Goal: Transaction & Acquisition: Purchase product/service

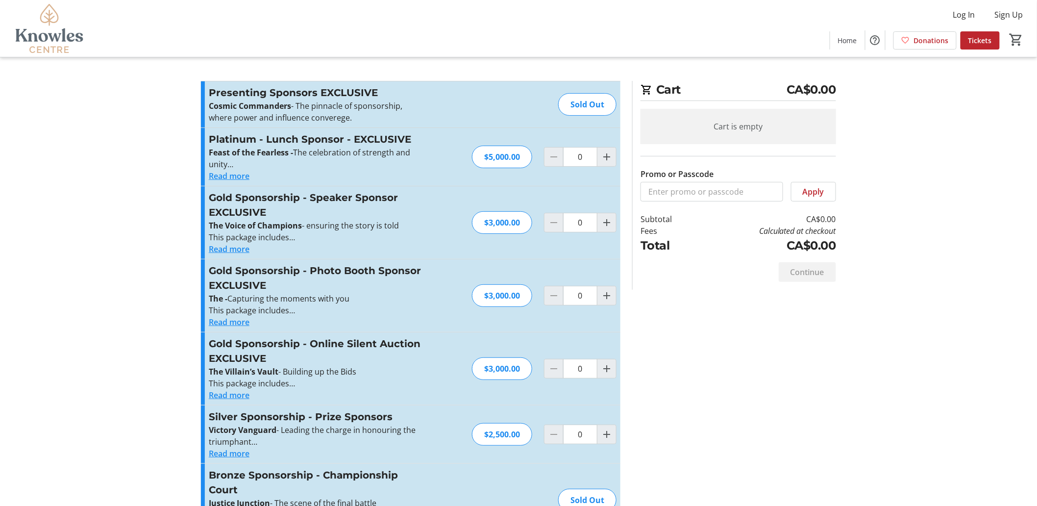
drag, startPoint x: 59, startPoint y: 40, endPoint x: 80, endPoint y: 49, distance: 23.0
click at [59, 40] on img at bounding box center [49, 28] width 87 height 49
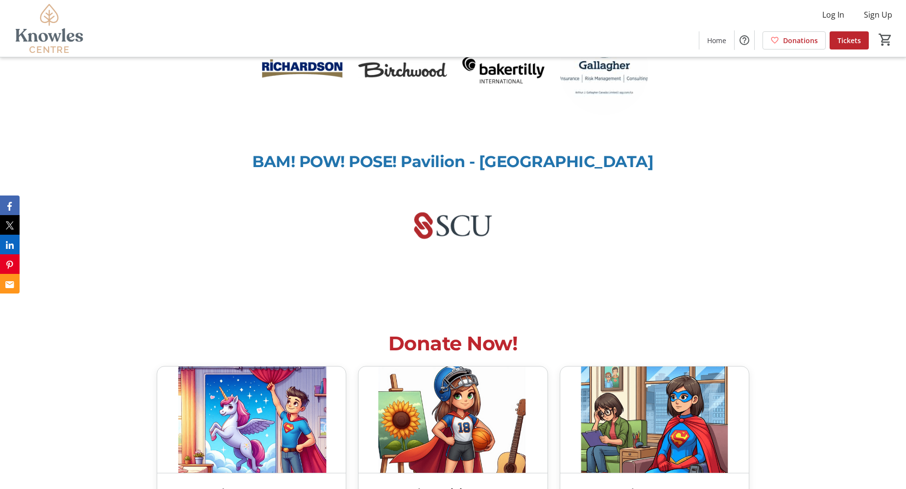
scroll to position [2613, 0]
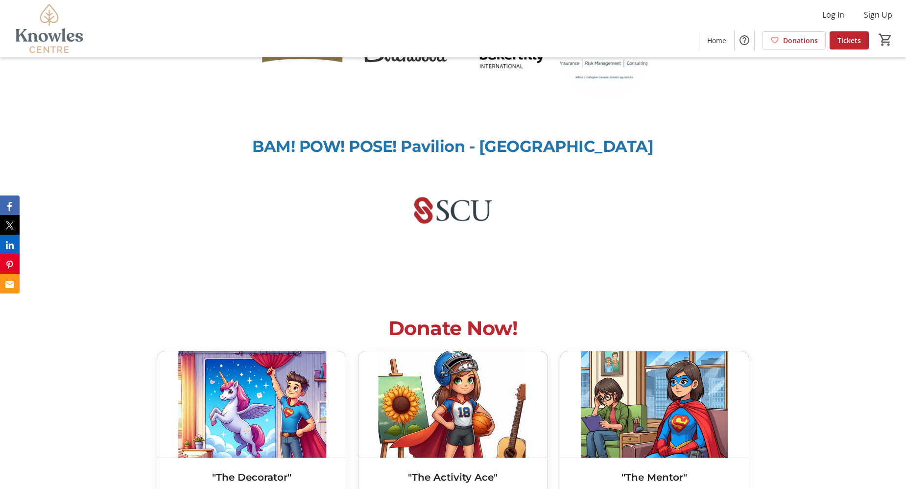
click at [374, 443] on img at bounding box center [453, 404] width 189 height 106
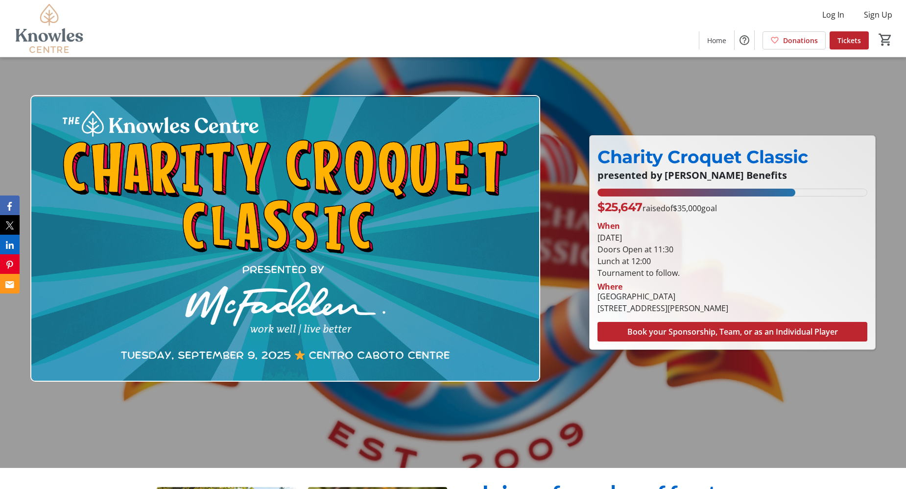
scroll to position [0, 0]
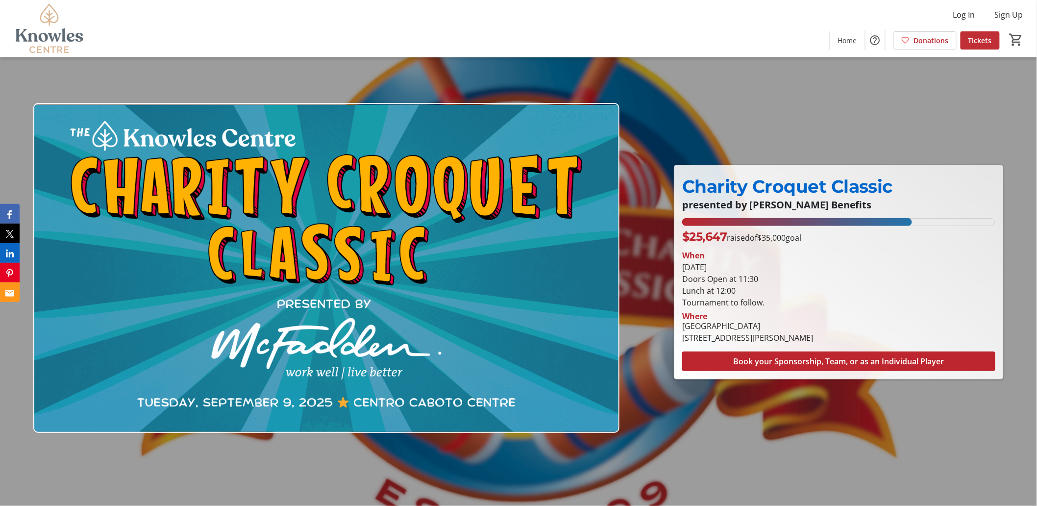
click at [983, 37] on span "Tickets" at bounding box center [980, 40] width 24 height 10
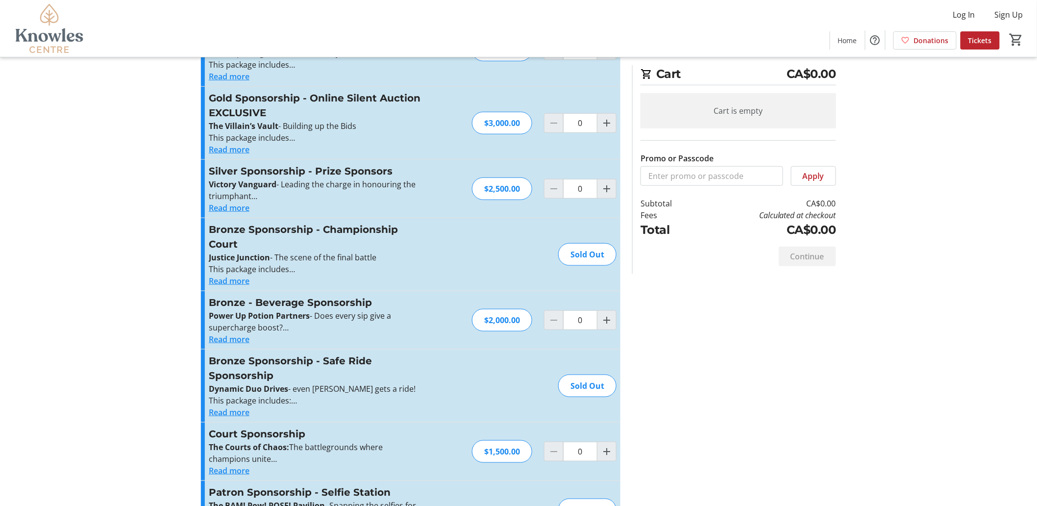
scroll to position [655, 0]
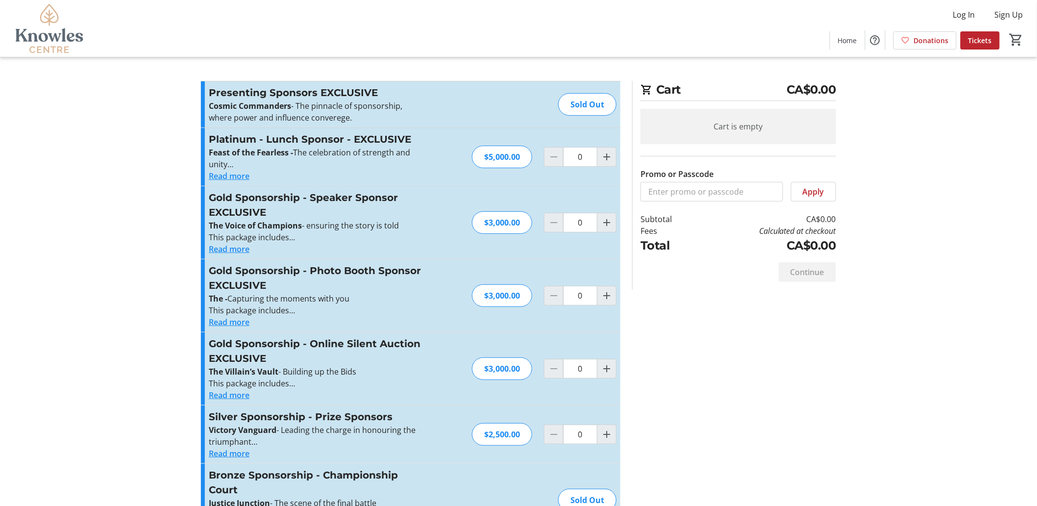
click at [48, 20] on img at bounding box center [49, 28] width 87 height 49
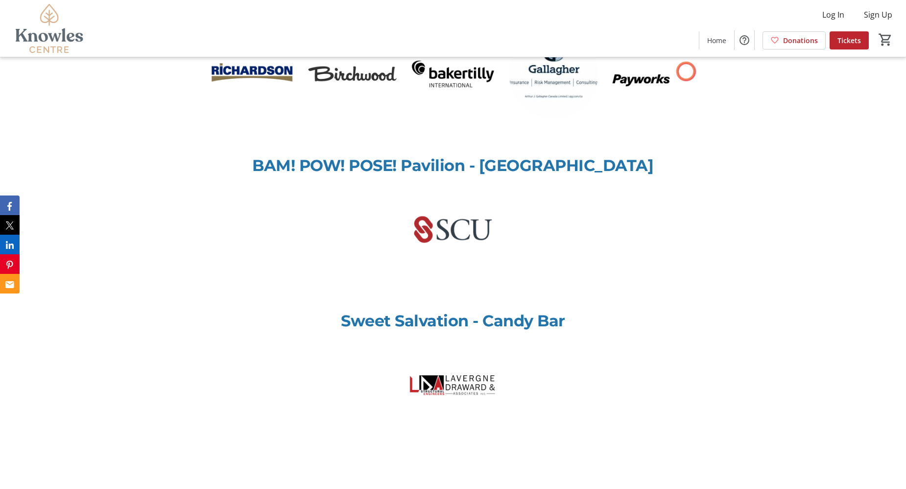
scroll to position [2613, 0]
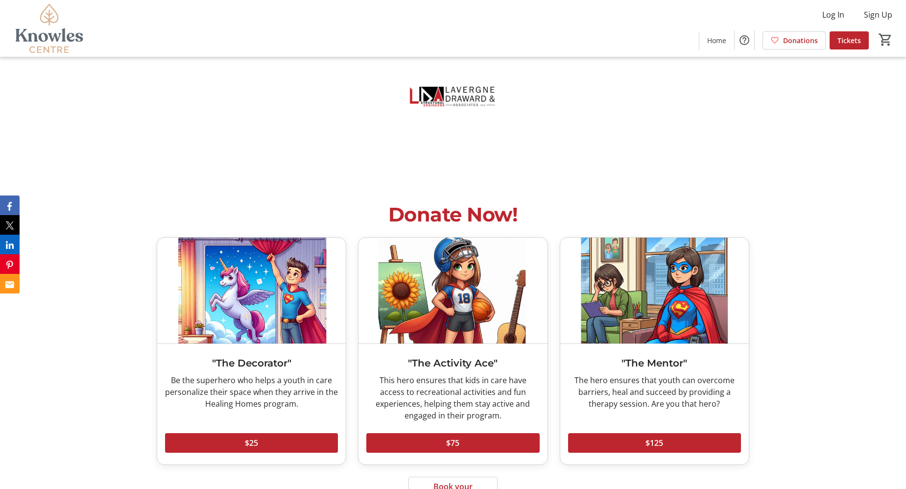
scroll to position [2903, 0]
